Goal: Find specific page/section: Find specific page/section

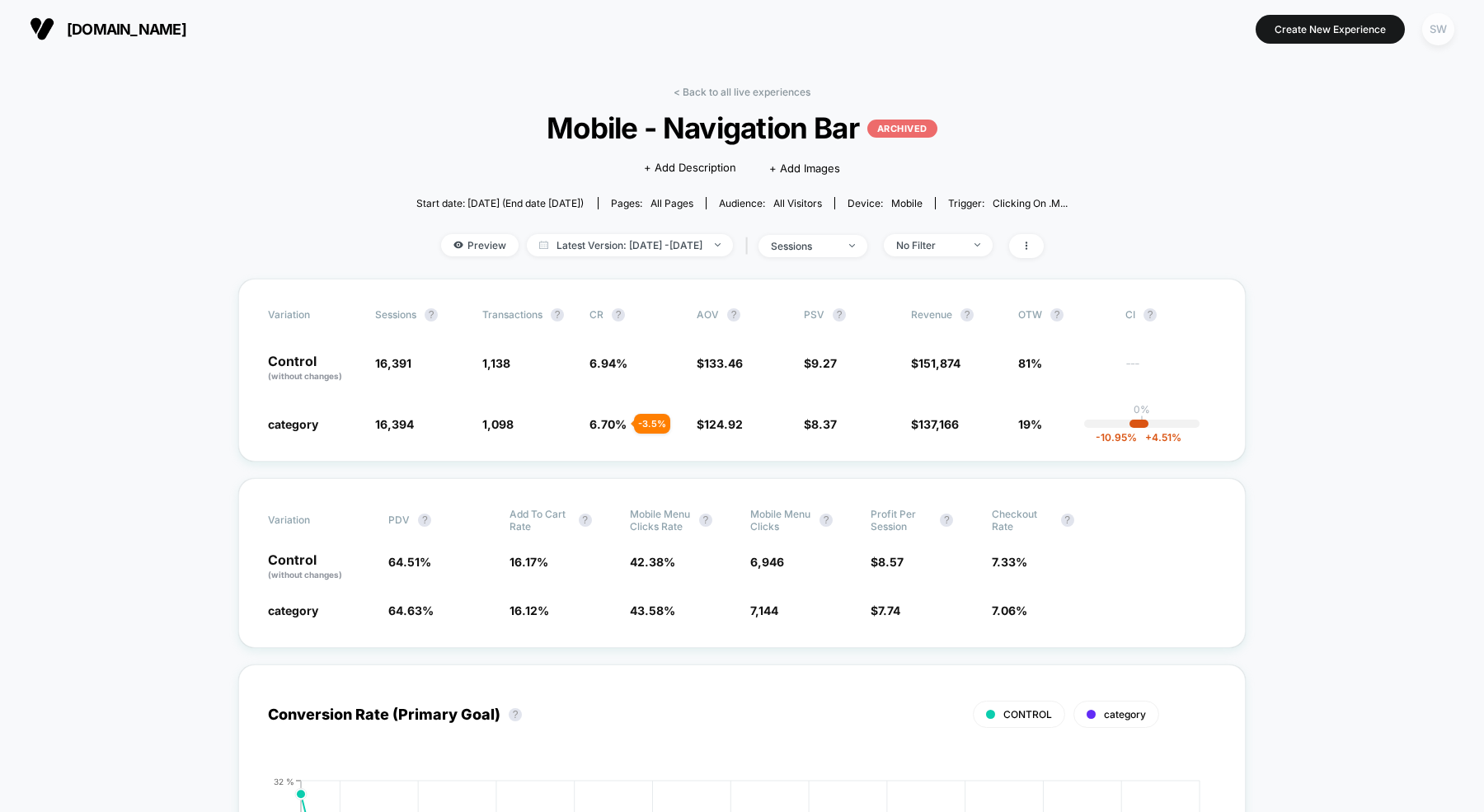
click at [1437, 20] on div "SW" at bounding box center [1438, 29] width 32 height 32
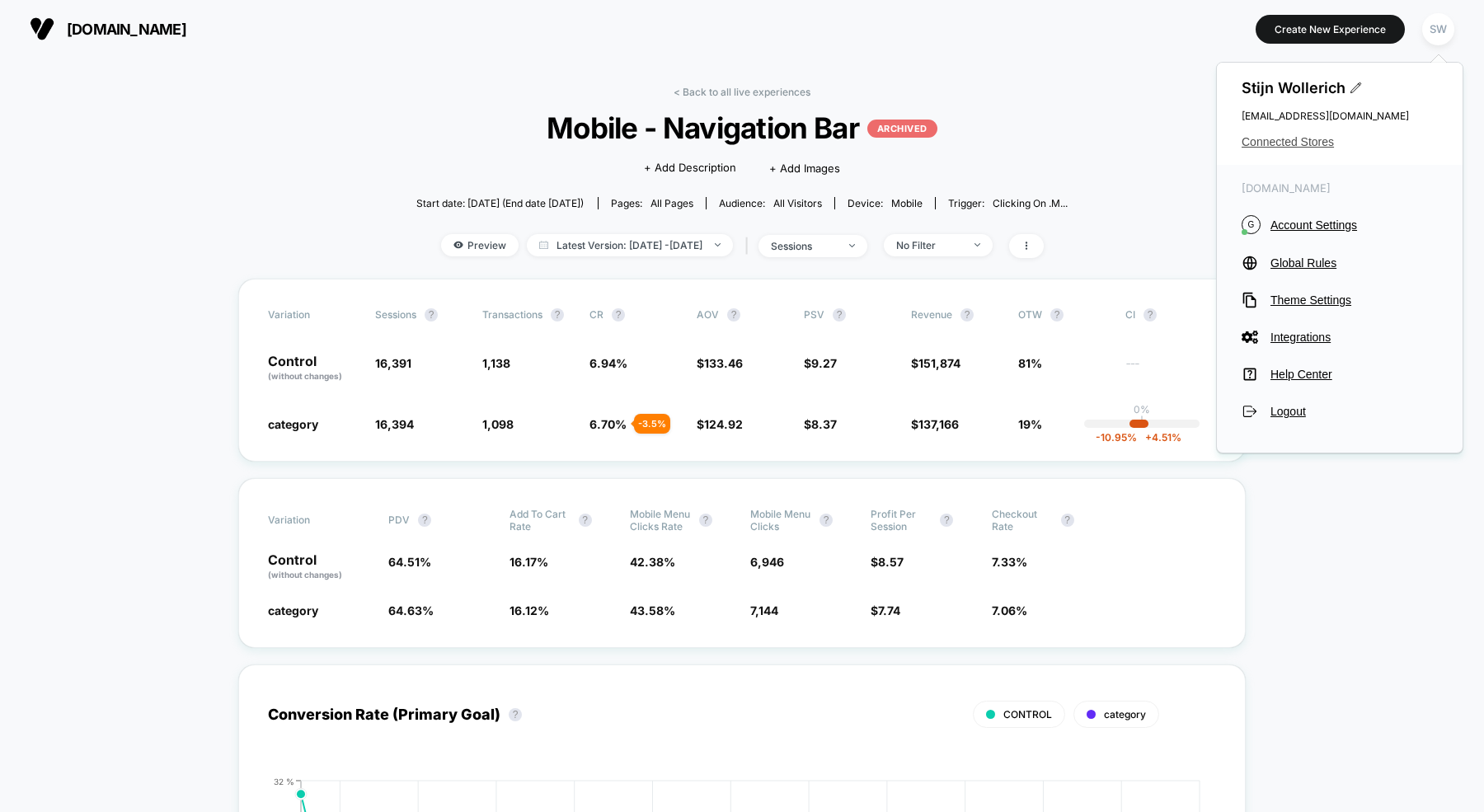
click at [1293, 148] on span "Connected Stores" at bounding box center [1340, 142] width 196 height 13
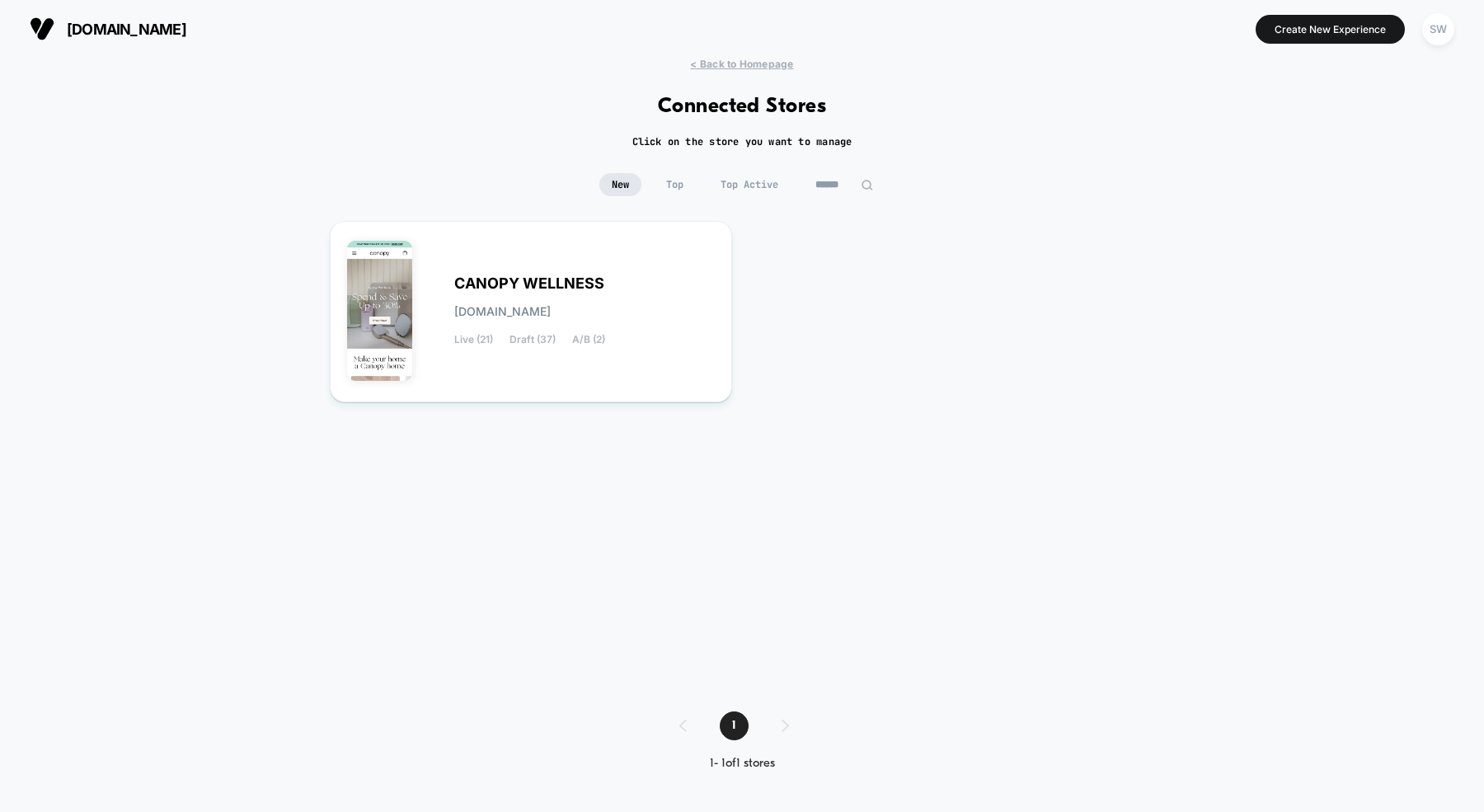
click at [747, 187] on span "Top Active" at bounding box center [749, 184] width 82 height 23
click at [686, 181] on span "Top" at bounding box center [675, 184] width 42 height 23
click at [634, 182] on span "New" at bounding box center [620, 184] width 42 height 23
click at [735, 188] on span "Top Active" at bounding box center [749, 184] width 82 height 23
click at [1441, 39] on div "SW" at bounding box center [1438, 29] width 32 height 32
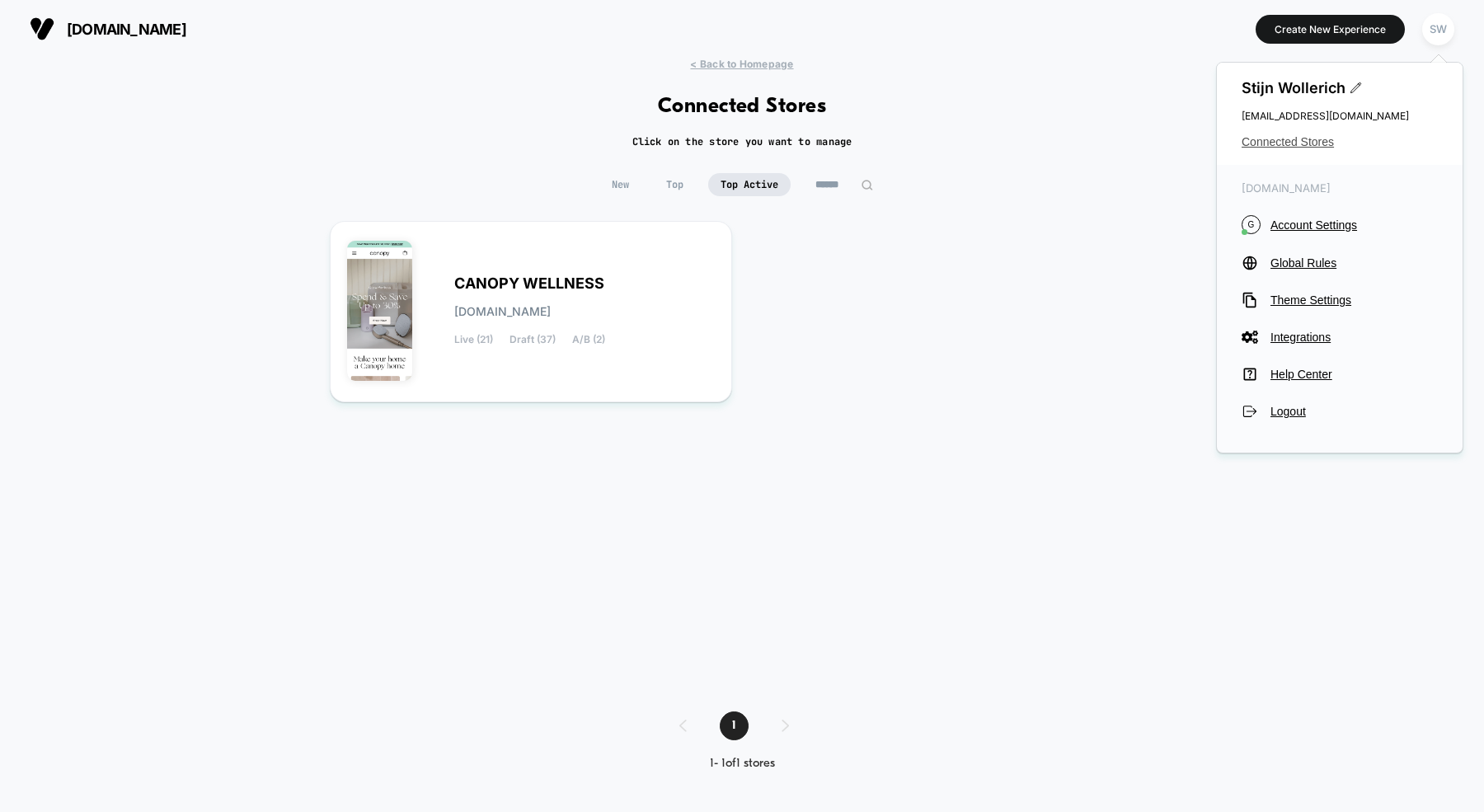
click at [1278, 142] on span "Connected Stores" at bounding box center [1340, 142] width 196 height 13
click at [143, 23] on span "[DOMAIN_NAME]" at bounding box center [126, 29] width 120 height 18
